Goal: Browse casually: Explore the website without a specific task or goal

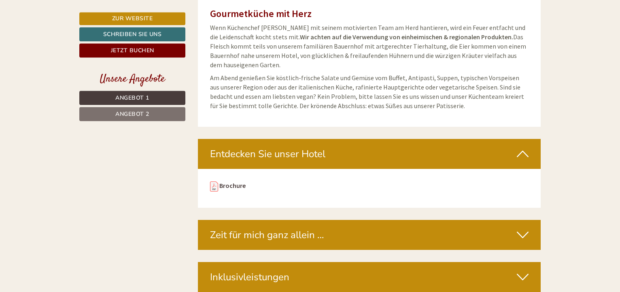
scroll to position [2312, 0]
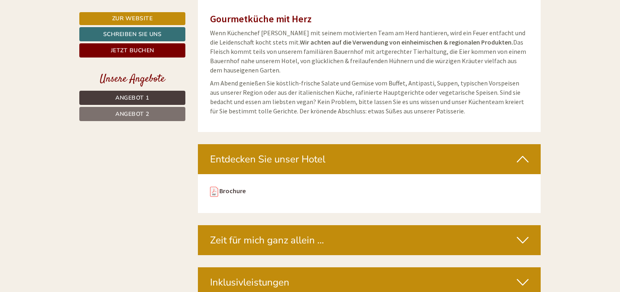
click at [519, 152] on icon at bounding box center [523, 159] width 12 height 14
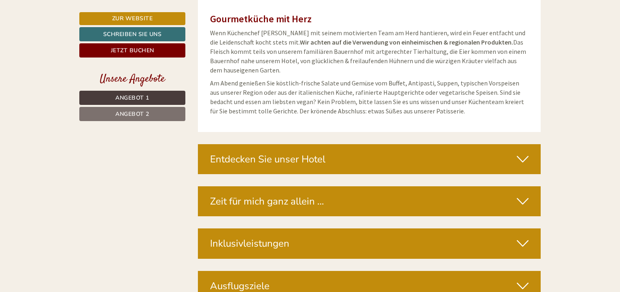
click at [520, 194] on icon at bounding box center [523, 201] width 12 height 14
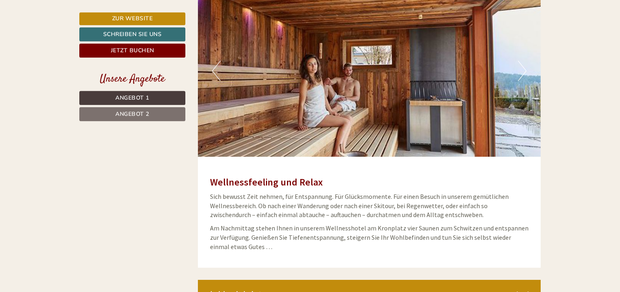
scroll to position [2518, 0]
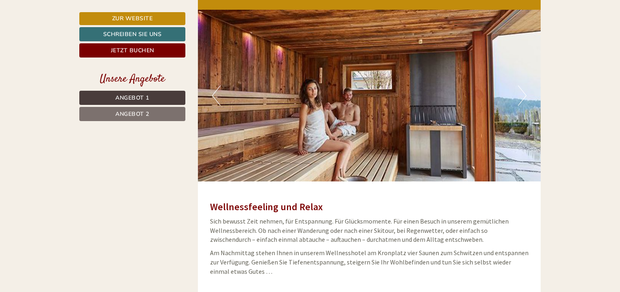
click at [513, 90] on img at bounding box center [369, 96] width 343 height 172
click at [522, 88] on button "Next" at bounding box center [522, 95] width 8 height 20
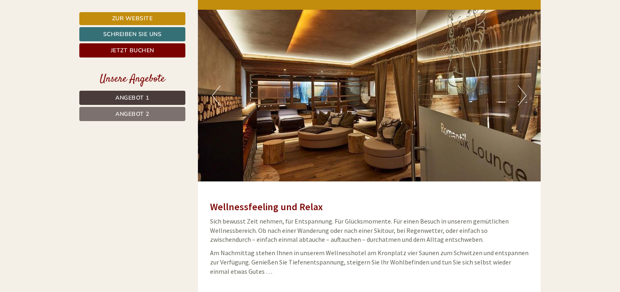
click at [522, 88] on button "Next" at bounding box center [522, 95] width 8 height 20
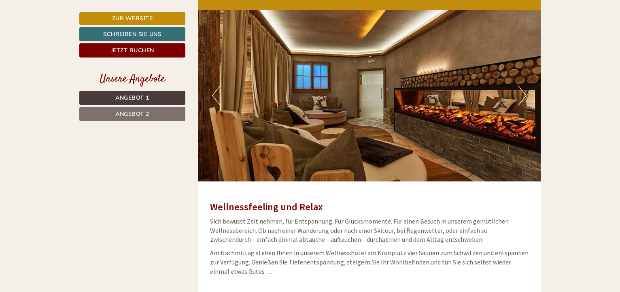
click at [522, 88] on button "Next" at bounding box center [522, 95] width 8 height 20
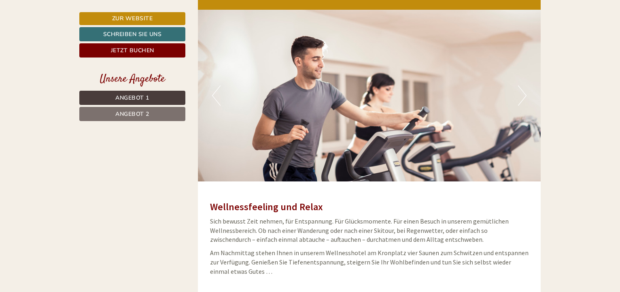
click at [522, 88] on button "Next" at bounding box center [522, 95] width 8 height 20
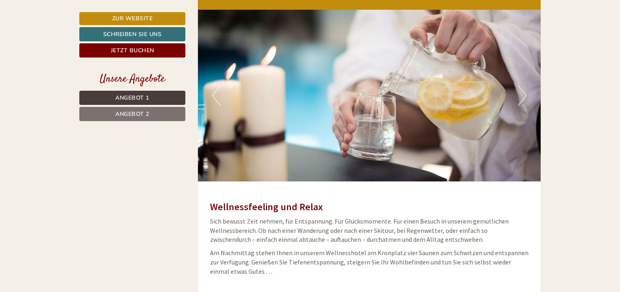
click at [522, 88] on button "Next" at bounding box center [522, 95] width 8 height 20
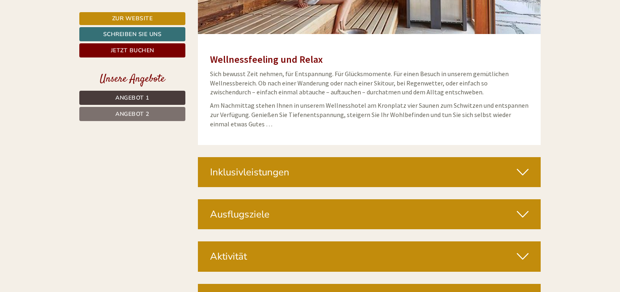
scroll to position [2683, 0]
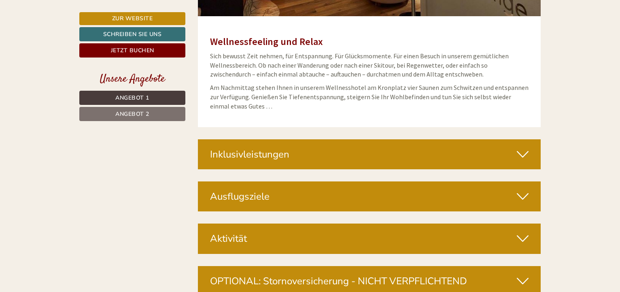
click at [528, 147] on icon at bounding box center [523, 154] width 12 height 14
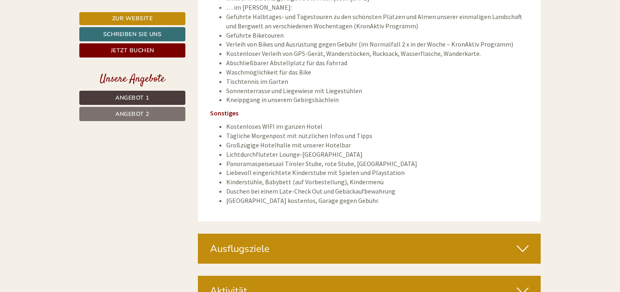
scroll to position [3468, 0]
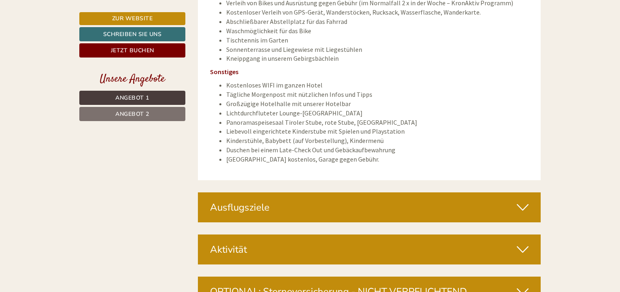
click at [517, 200] on icon at bounding box center [523, 207] width 12 height 14
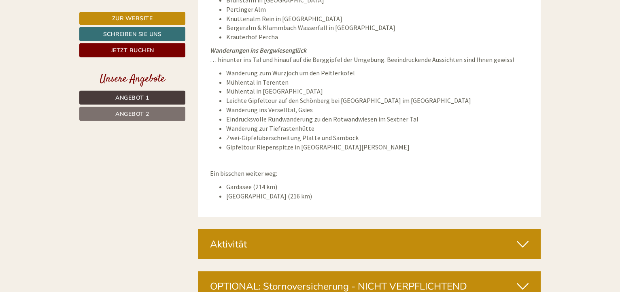
scroll to position [4087, 0]
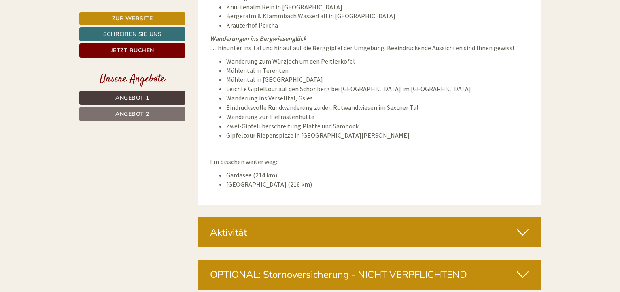
click at [521, 225] on icon at bounding box center [523, 232] width 12 height 14
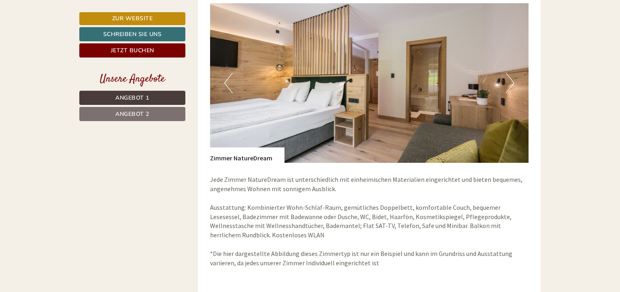
scroll to position [1159, 0]
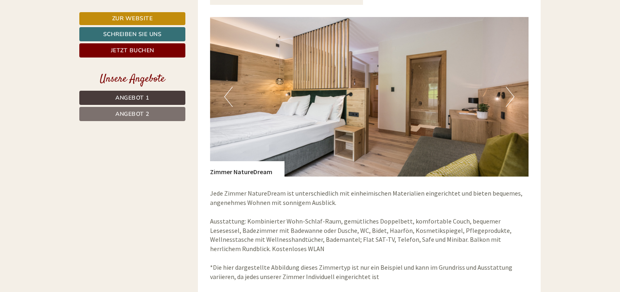
click at [509, 97] on button "Next" at bounding box center [510, 97] width 8 height 20
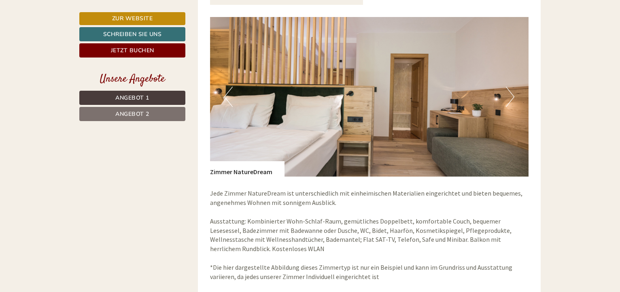
click at [509, 97] on button "Next" at bounding box center [510, 97] width 8 height 20
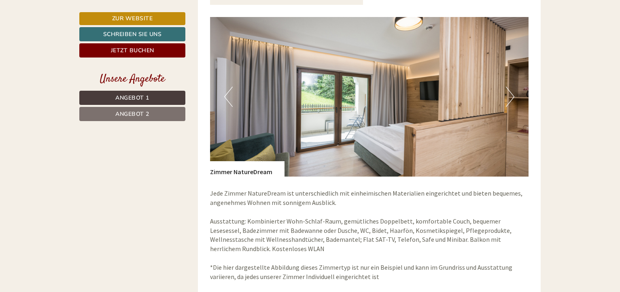
click at [509, 97] on button "Next" at bounding box center [510, 97] width 8 height 20
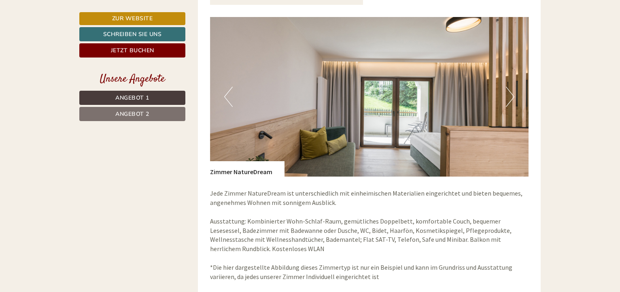
click at [509, 97] on button "Next" at bounding box center [510, 97] width 8 height 20
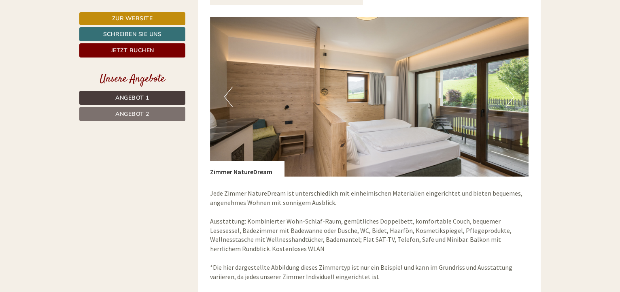
click at [509, 97] on button "Next" at bounding box center [510, 97] width 8 height 20
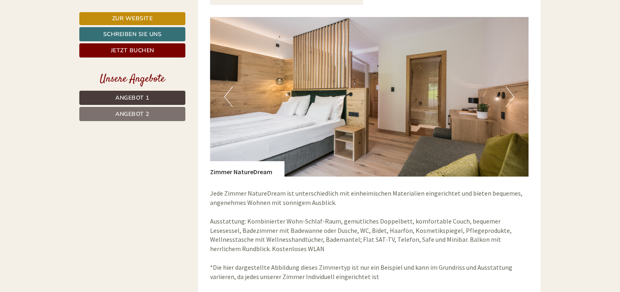
click at [509, 97] on button "Next" at bounding box center [510, 97] width 8 height 20
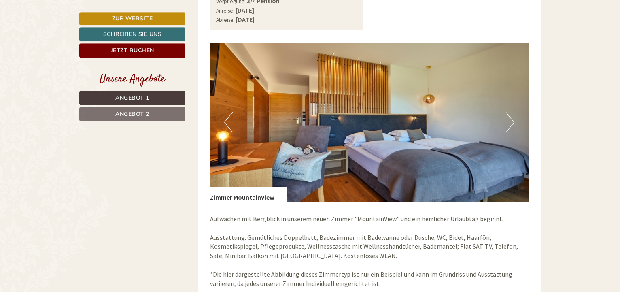
scroll to position [581, 0]
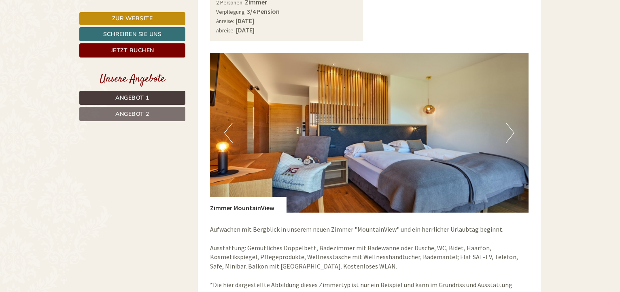
click at [513, 134] on button "Next" at bounding box center [510, 133] width 8 height 20
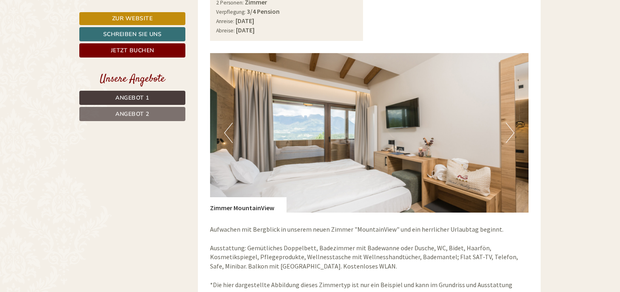
click at [513, 134] on button "Next" at bounding box center [510, 133] width 8 height 20
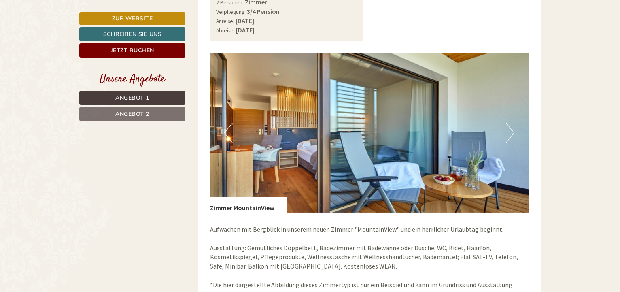
click at [513, 134] on button "Next" at bounding box center [510, 133] width 8 height 20
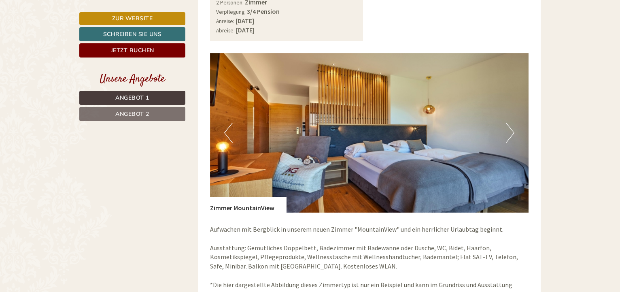
click at [513, 134] on button "Next" at bounding box center [510, 133] width 8 height 20
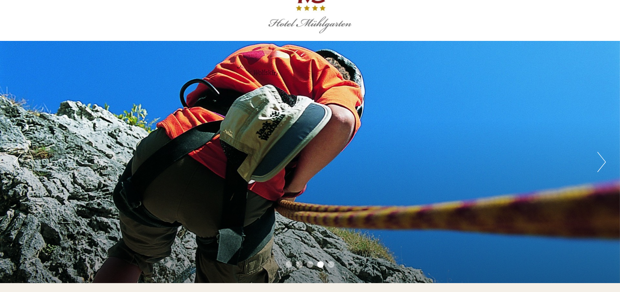
scroll to position [0, 0]
